Goal: Task Accomplishment & Management: Manage account settings

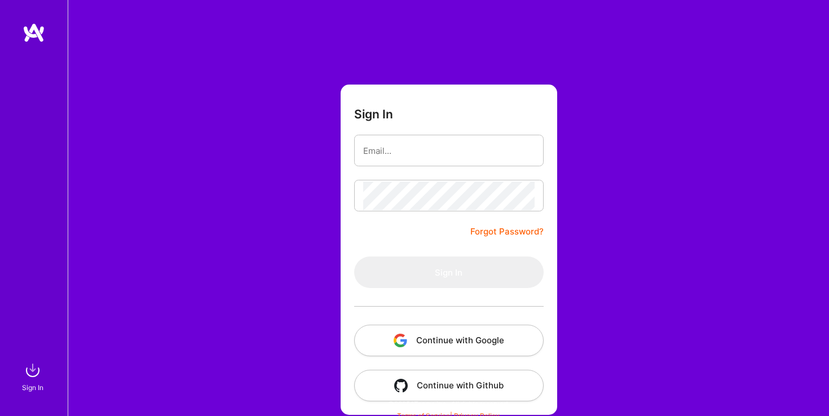
click at [379, 156] on input "email" at bounding box center [448, 150] width 171 height 29
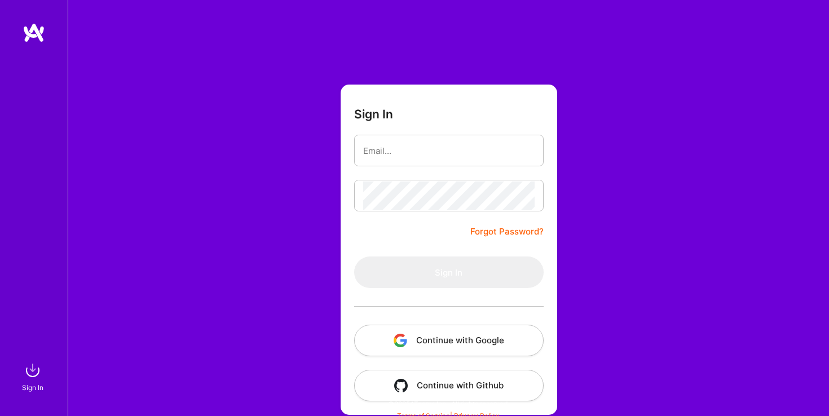
click at [437, 151] on input "email" at bounding box center [448, 150] width 171 height 29
type input "[PERSON_NAME][EMAIL_ADDRESS][PERSON_NAME][DOMAIN_NAME]"
click at [438, 181] on div at bounding box center [448, 196] width 189 height 32
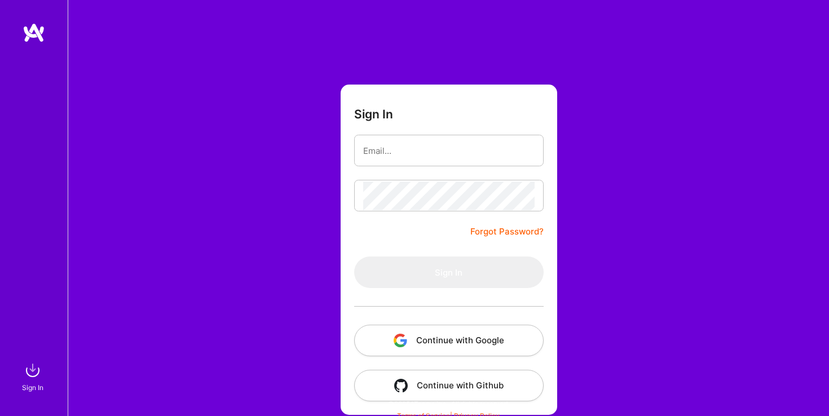
click at [413, 167] on form "Sign In Forgot Password? Sign In Continue with Google Continue with Github" at bounding box center [448, 250] width 216 height 330
click at [413, 158] on input "email" at bounding box center [448, 150] width 171 height 29
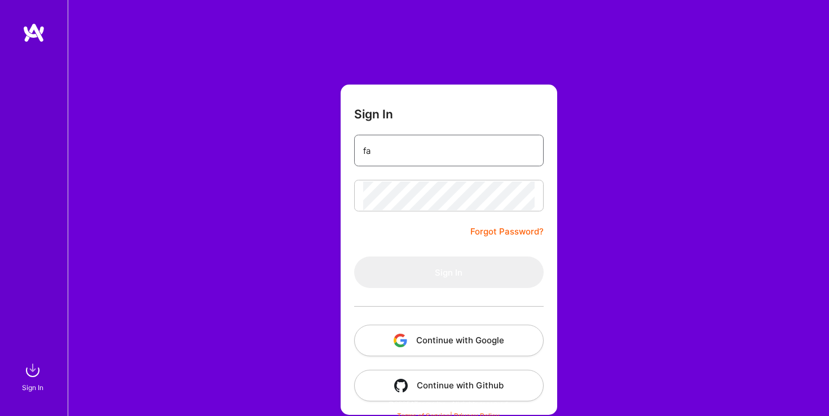
click at [445, 153] on input "fa" at bounding box center [448, 150] width 171 height 29
type input "[PERSON_NAME][EMAIL_ADDRESS][PERSON_NAME][DOMAIN_NAME]"
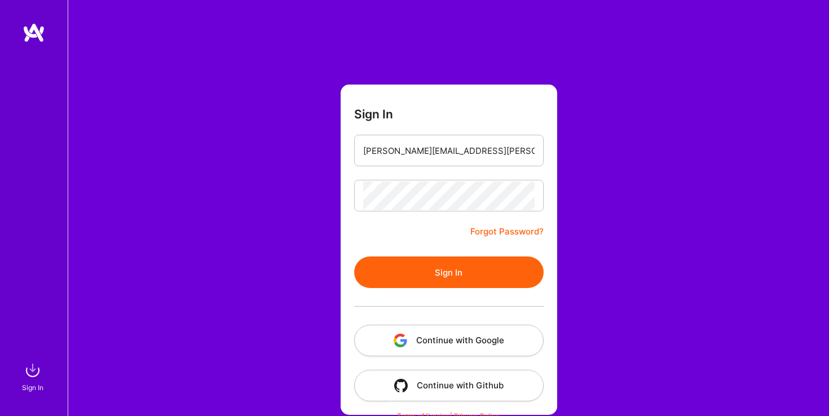
click at [479, 272] on button "Sign In" at bounding box center [448, 272] width 189 height 32
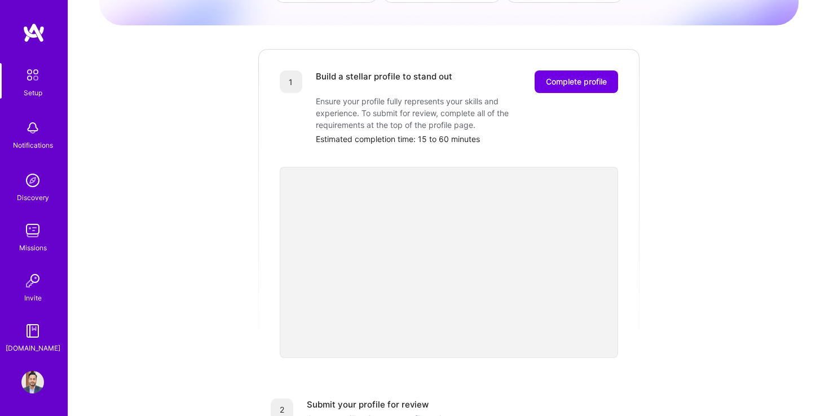
scroll to position [160, 0]
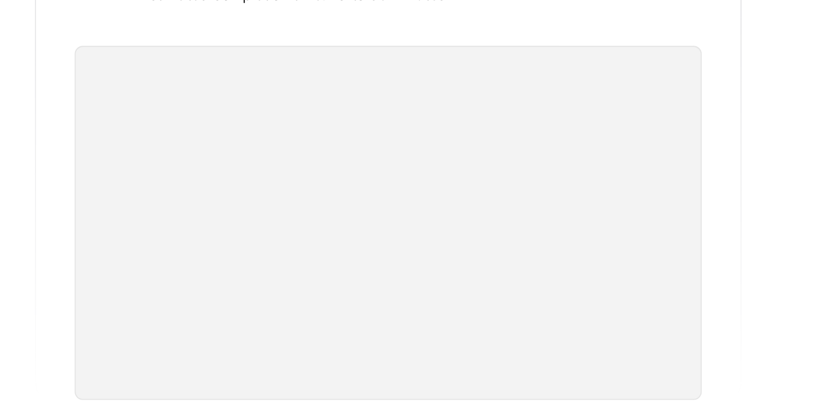
click at [638, 236] on div "1 Build a stellar profile to stand out Complete profile Ensure your profile ful…" at bounding box center [448, 164] width 383 height 310
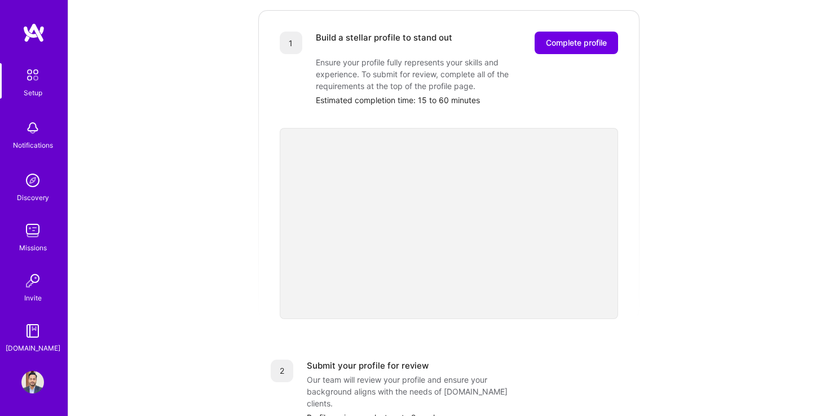
click at [180, 322] on div "Getting started as an A.Team Builder Complete the steps below to request to joi…" at bounding box center [448, 281] width 699 height 864
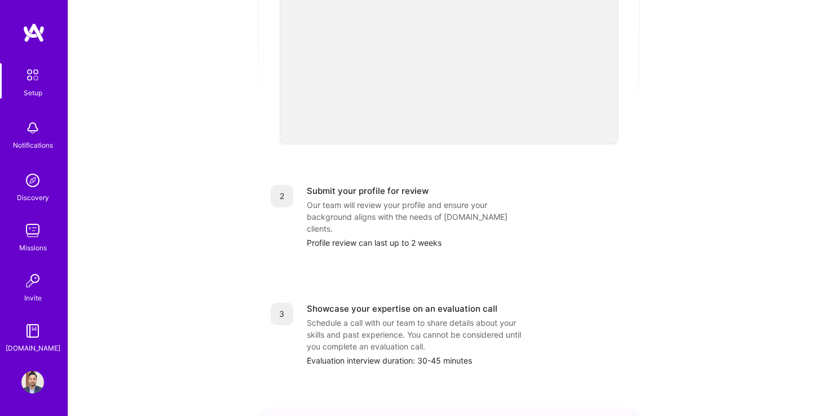
scroll to position [335, 0]
click at [28, 75] on img at bounding box center [33, 75] width 24 height 24
click at [38, 87] on div "Setup" at bounding box center [33, 93] width 19 height 12
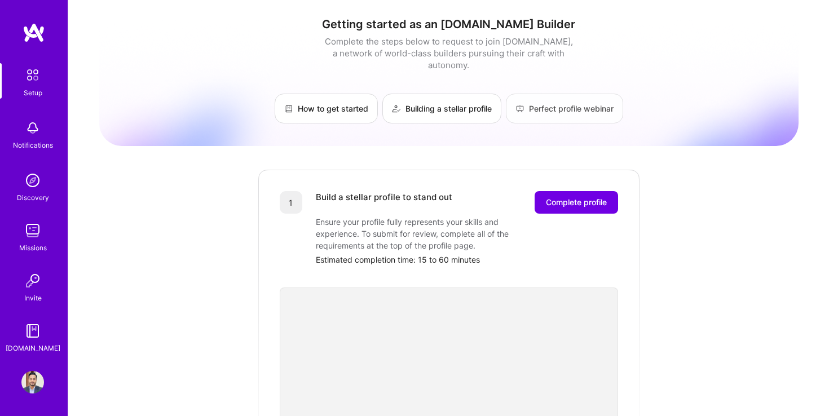
click at [564, 94] on link "Perfect profile webinar" at bounding box center [564, 109] width 117 height 30
